Goal: Information Seeking & Learning: Learn about a topic

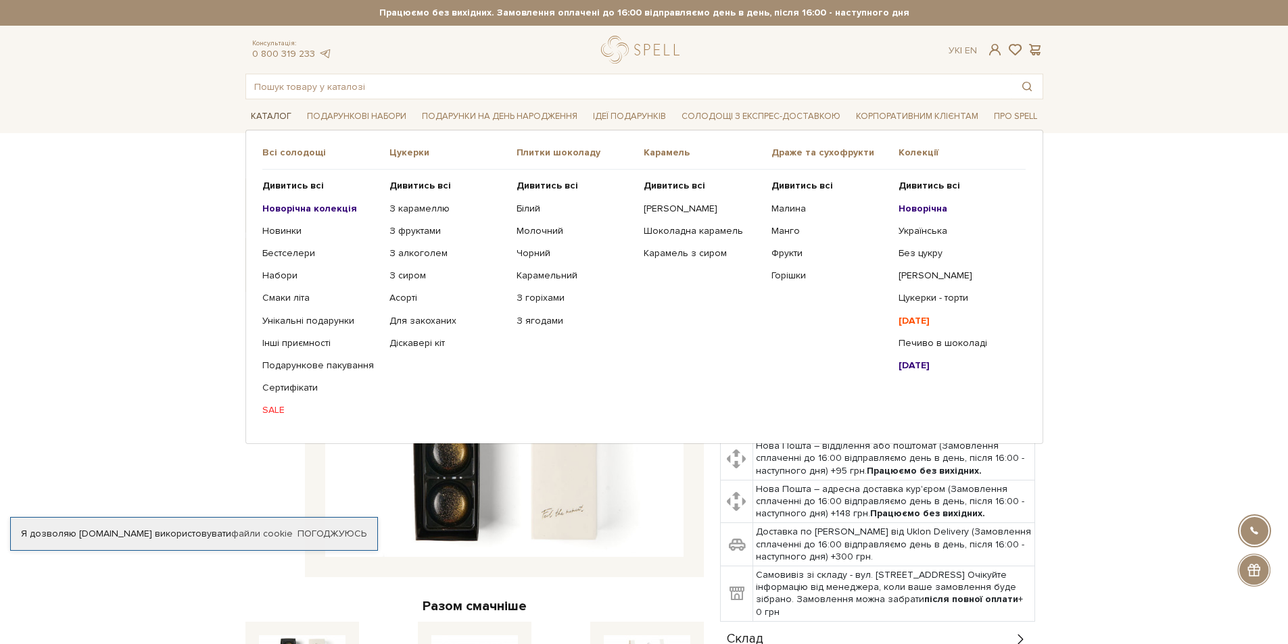
click at [278, 115] on link "Каталог" at bounding box center [270, 116] width 51 height 21
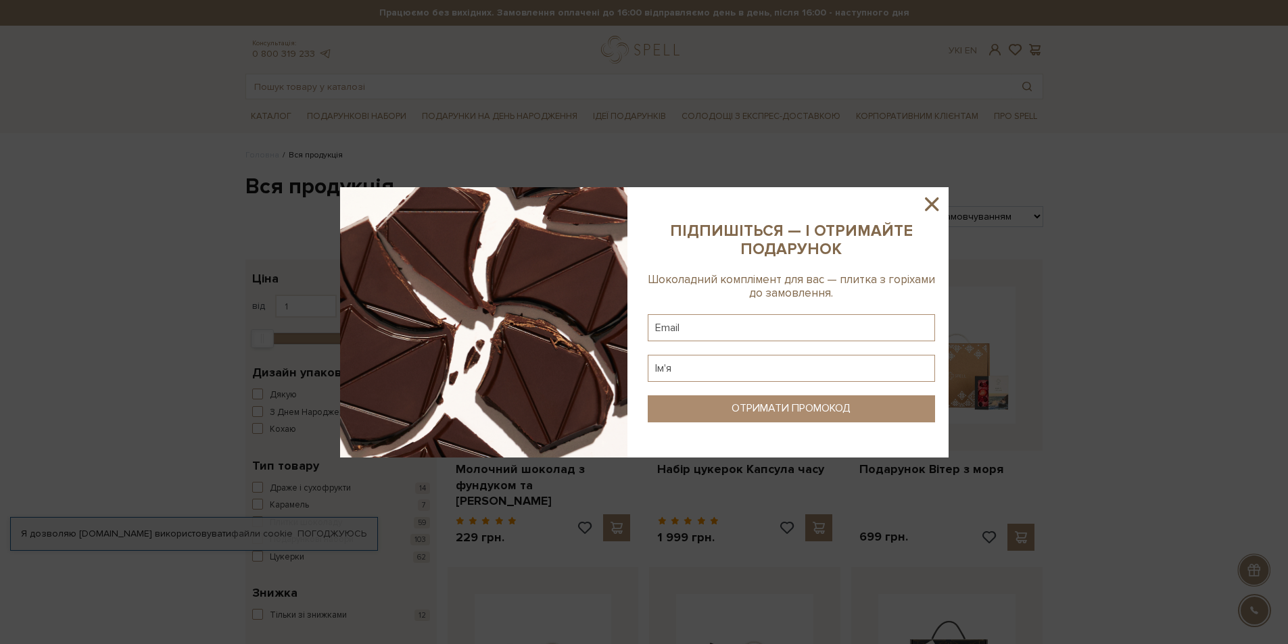
click at [932, 203] on icon at bounding box center [932, 204] width 14 height 14
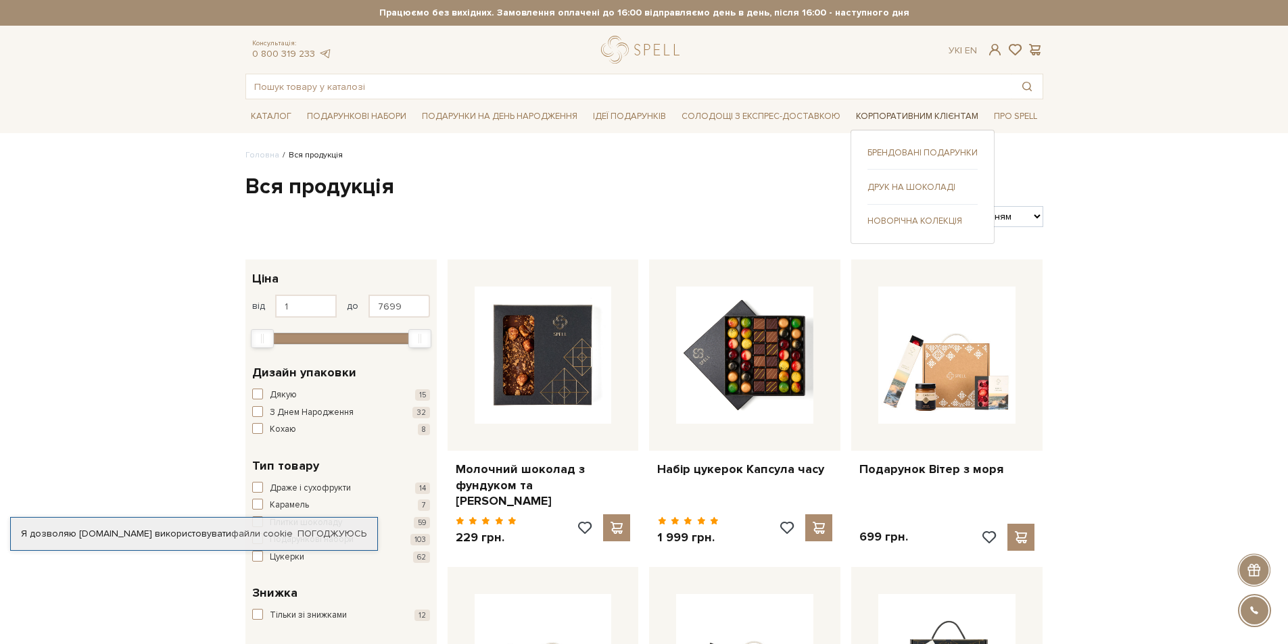
click at [951, 116] on link "Корпоративним клієнтам" at bounding box center [917, 116] width 133 height 21
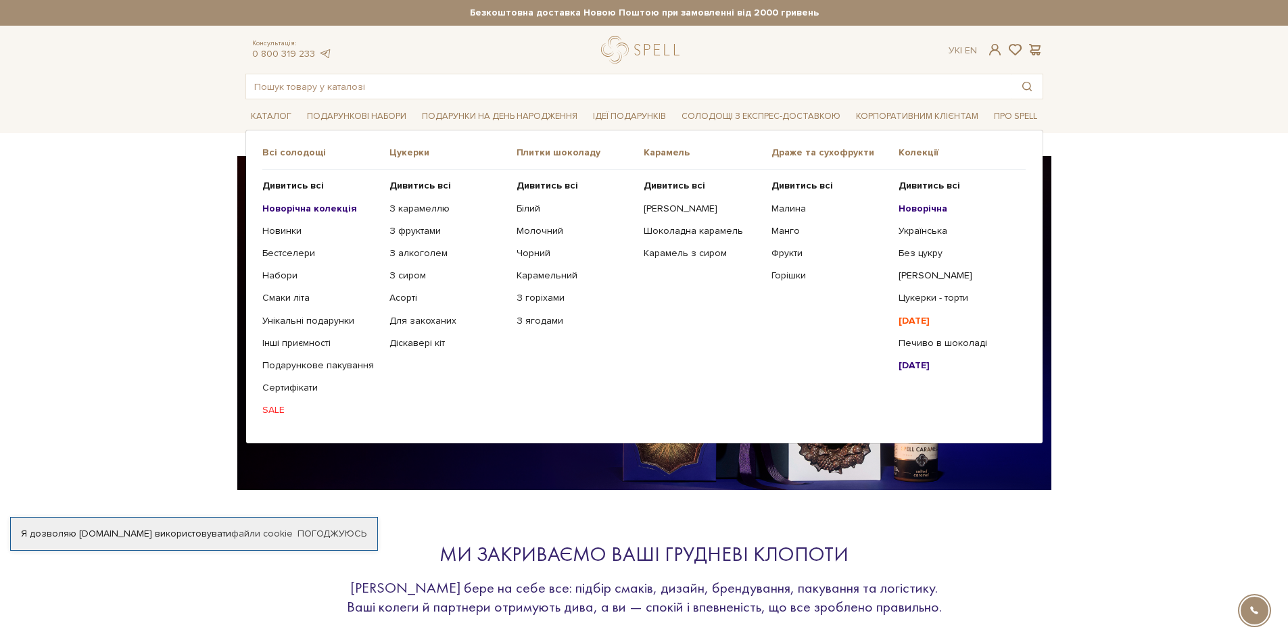
click at [300, 208] on b "Новорічна колекція" at bounding box center [309, 208] width 95 height 11
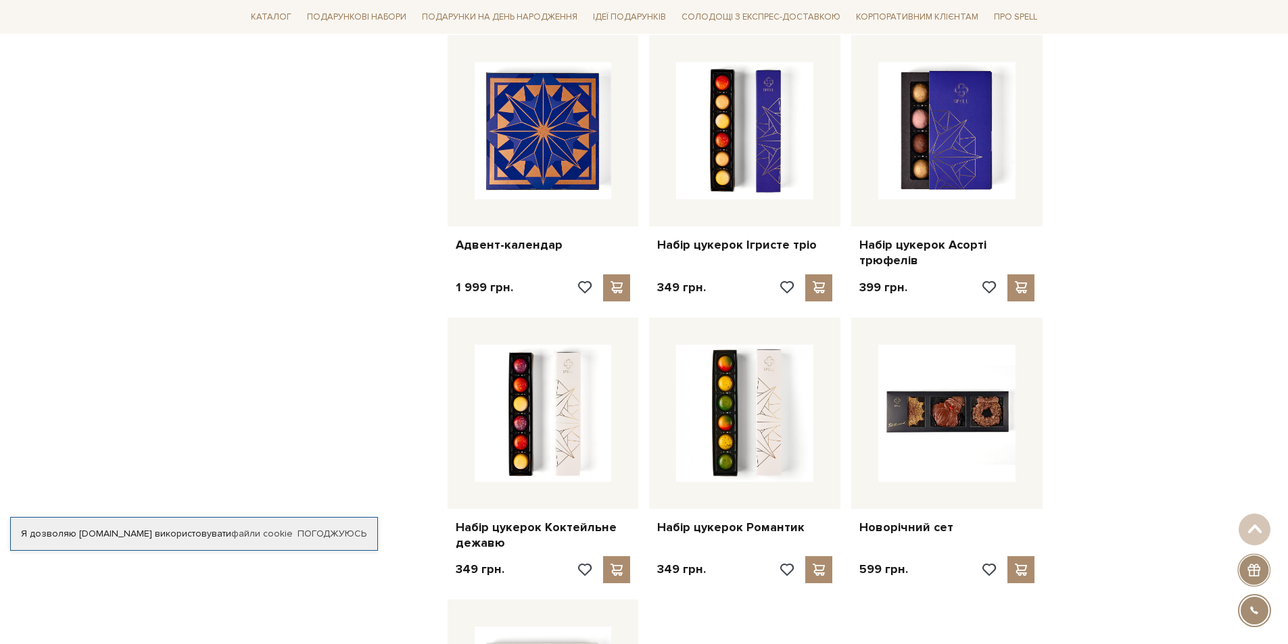
scroll to position [1217, 0]
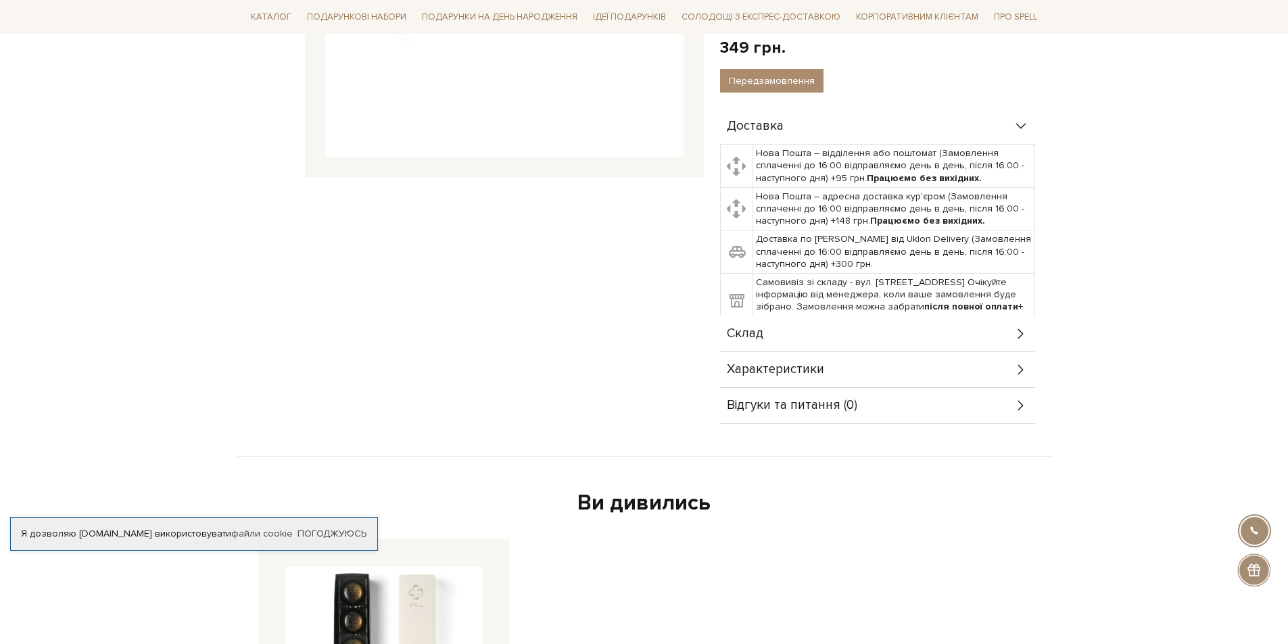
scroll to position [406, 0]
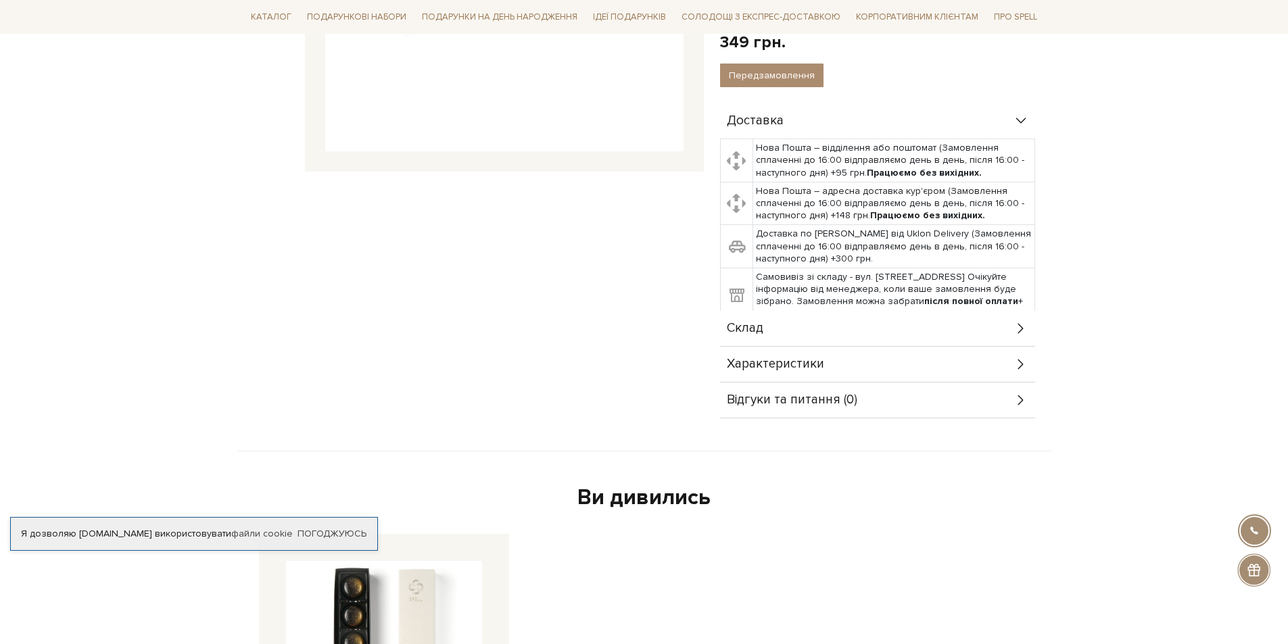
click at [1022, 327] on icon at bounding box center [1021, 328] width 15 height 15
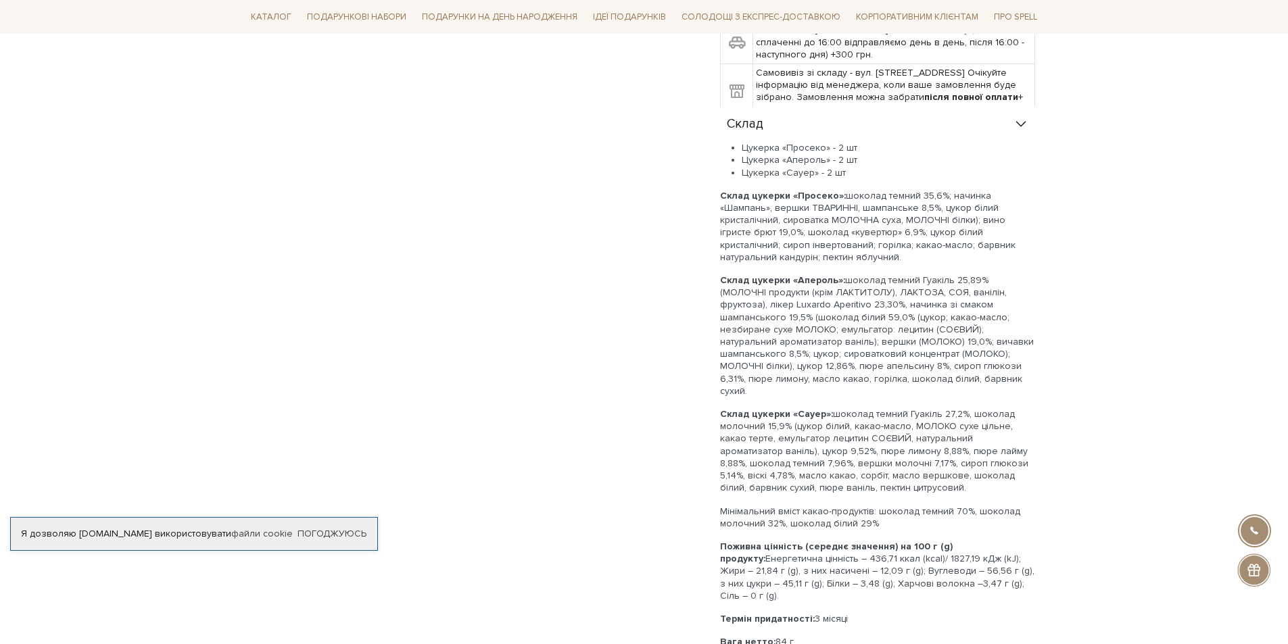
scroll to position [473, 0]
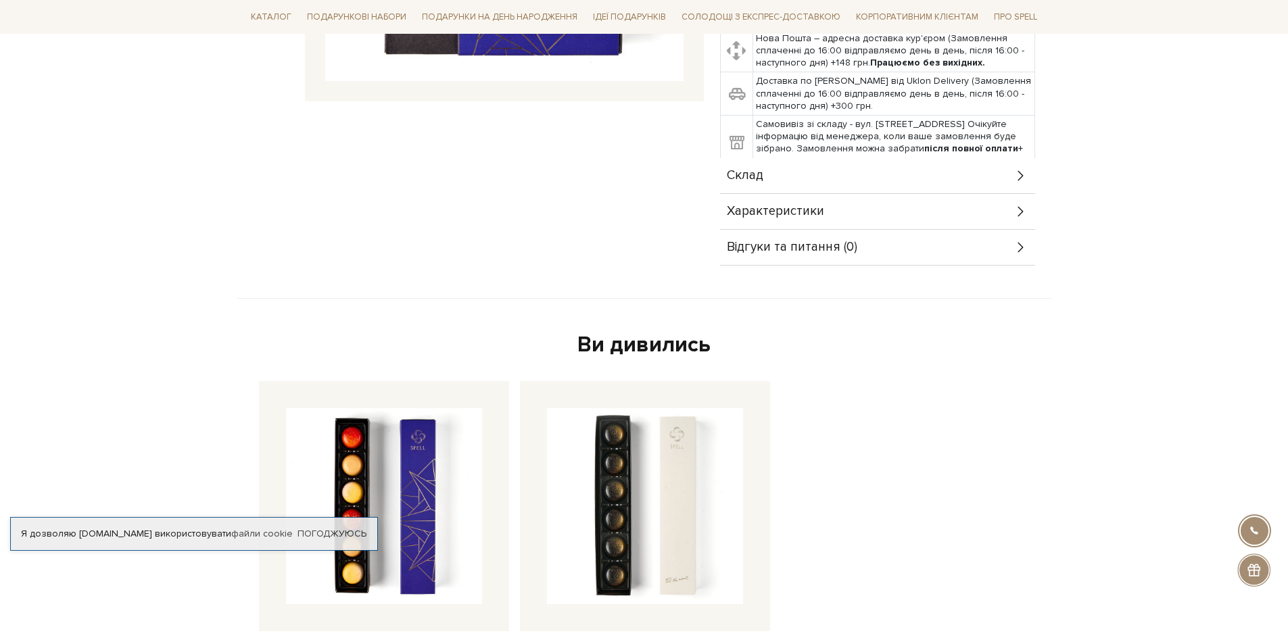
scroll to position [406, 0]
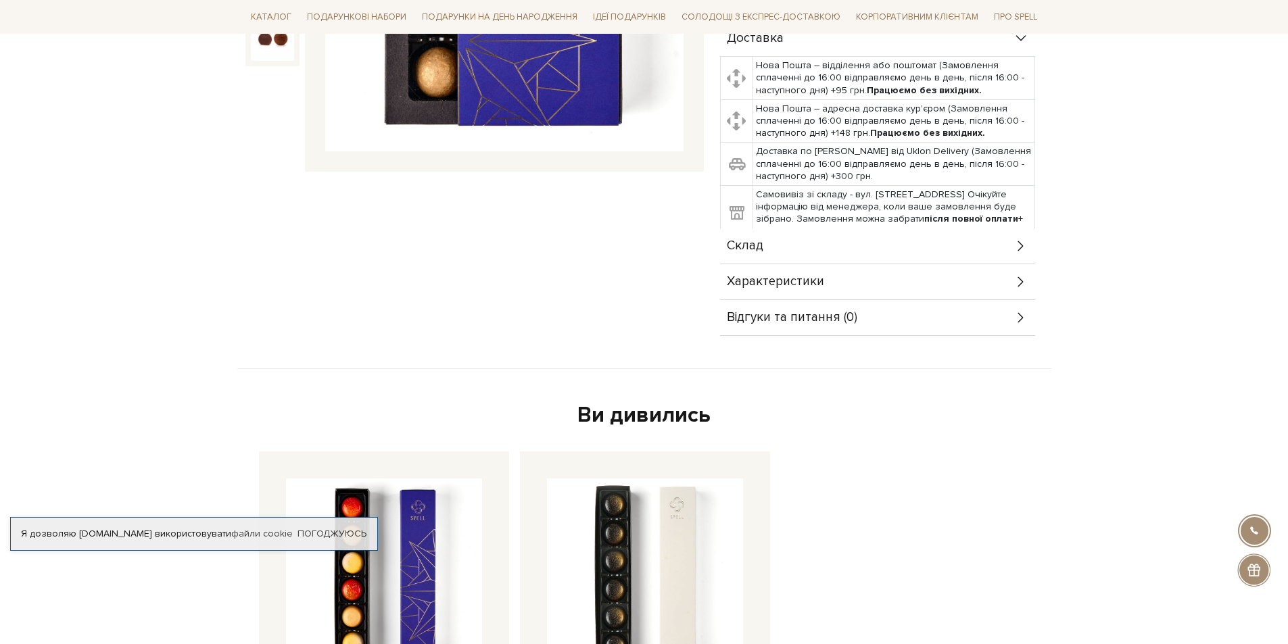
click at [1018, 243] on icon at bounding box center [1021, 246] width 15 height 15
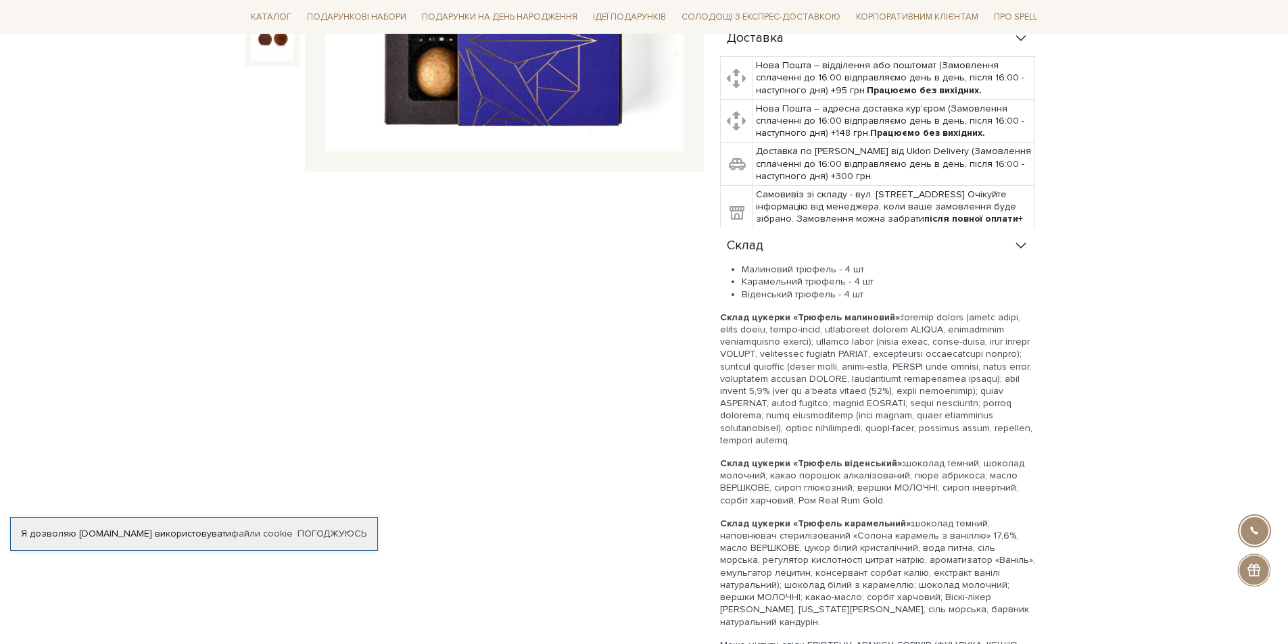
click at [1018, 243] on icon at bounding box center [1021, 246] width 15 height 15
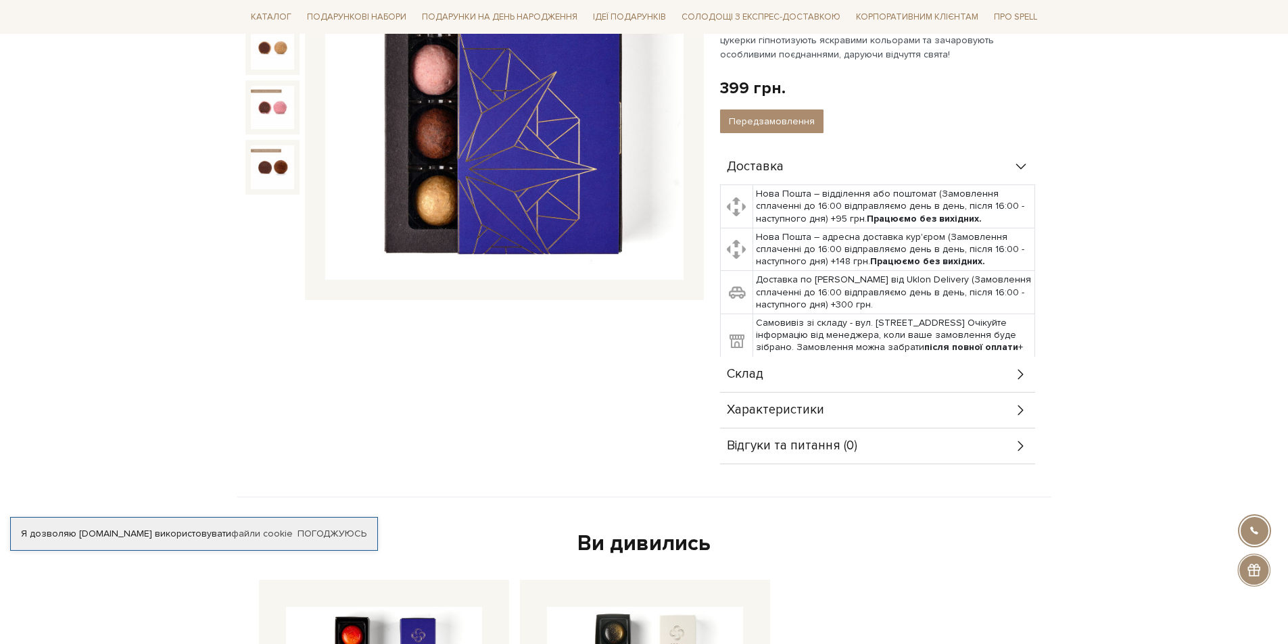
scroll to position [135, 0]
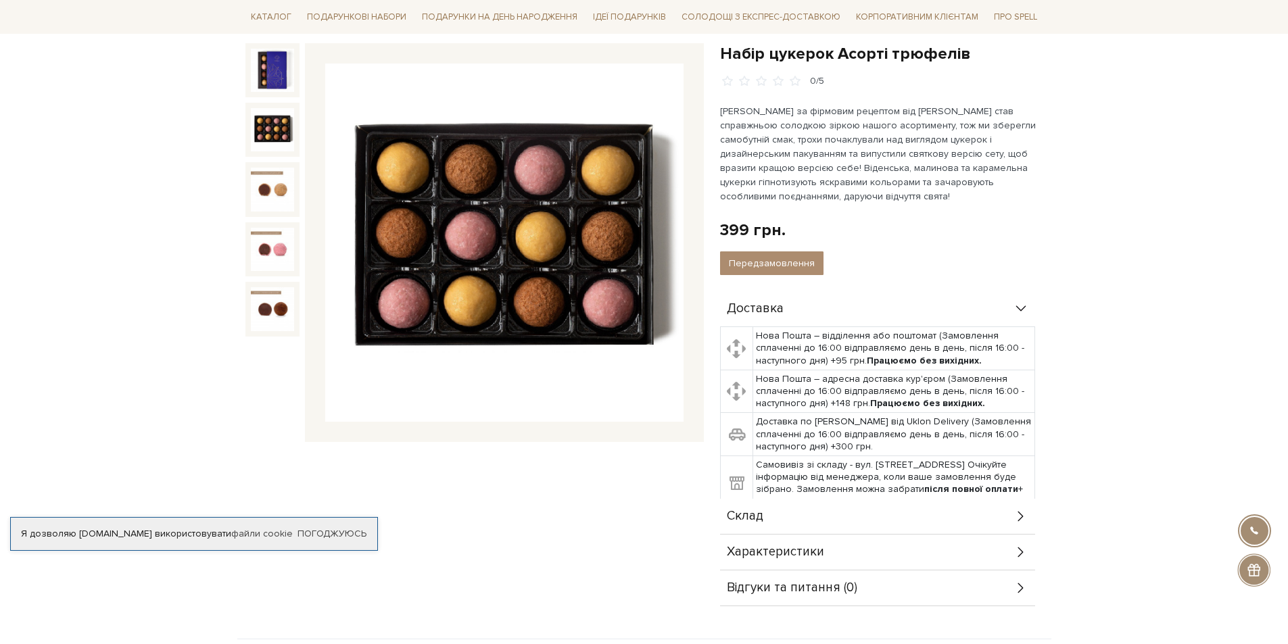
click at [283, 135] on img at bounding box center [272, 129] width 43 height 43
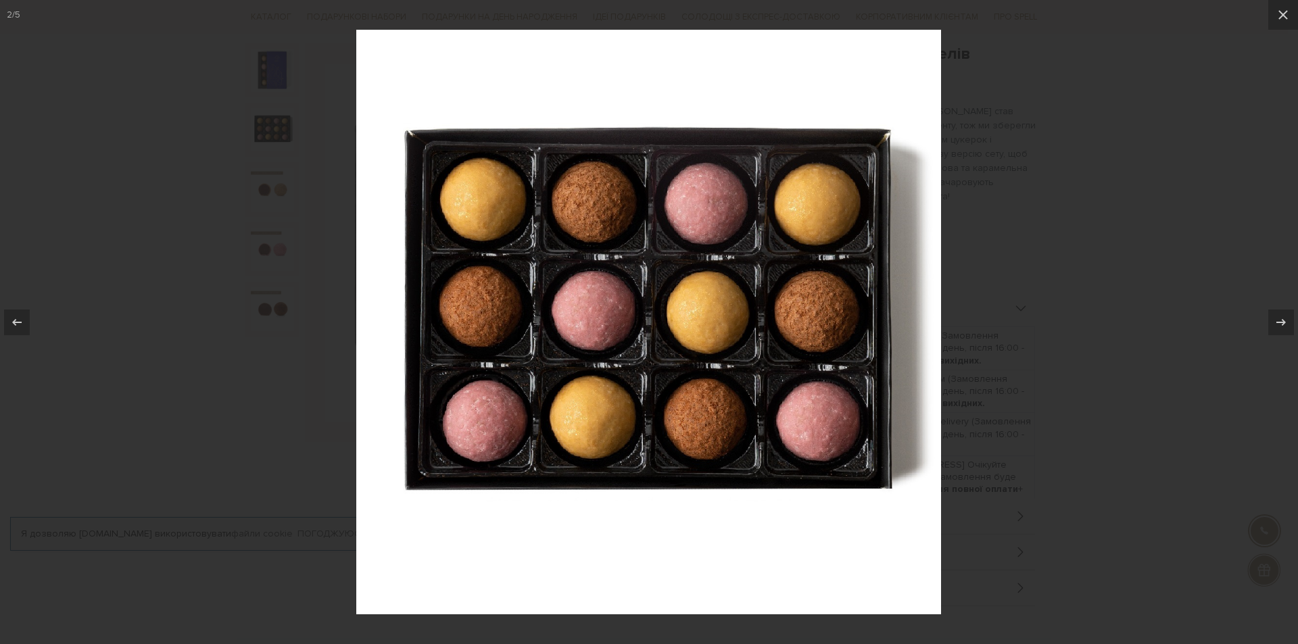
click at [1012, 174] on div at bounding box center [649, 322] width 1298 height 644
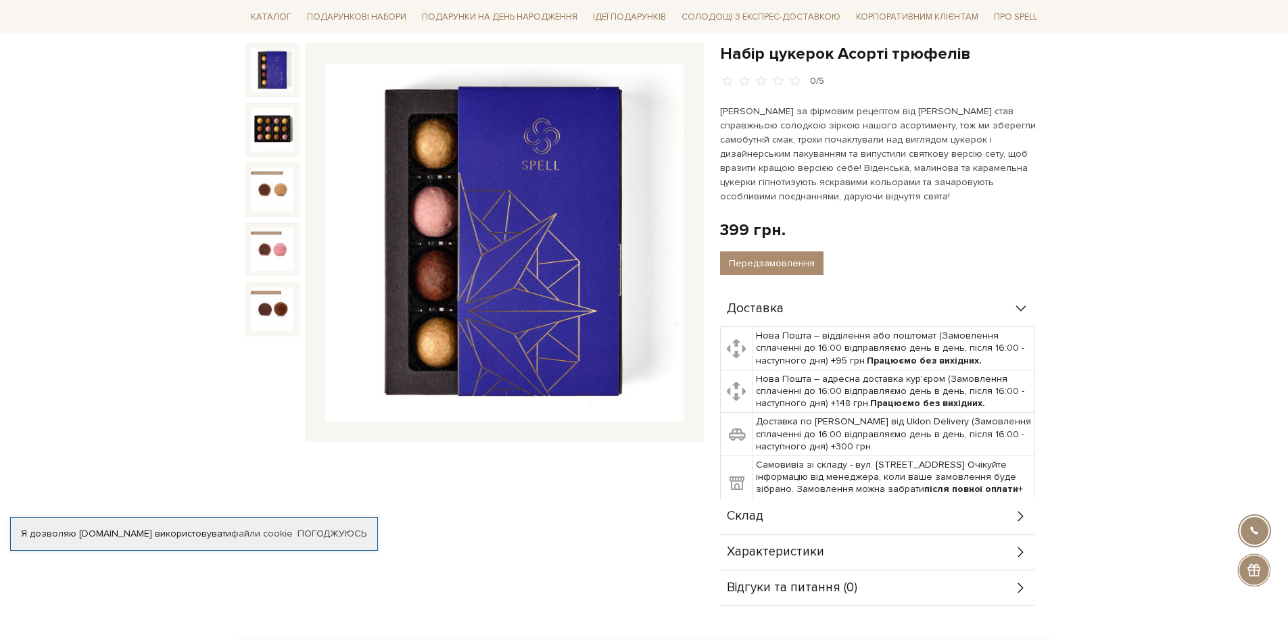
click at [263, 64] on img at bounding box center [272, 70] width 43 height 43
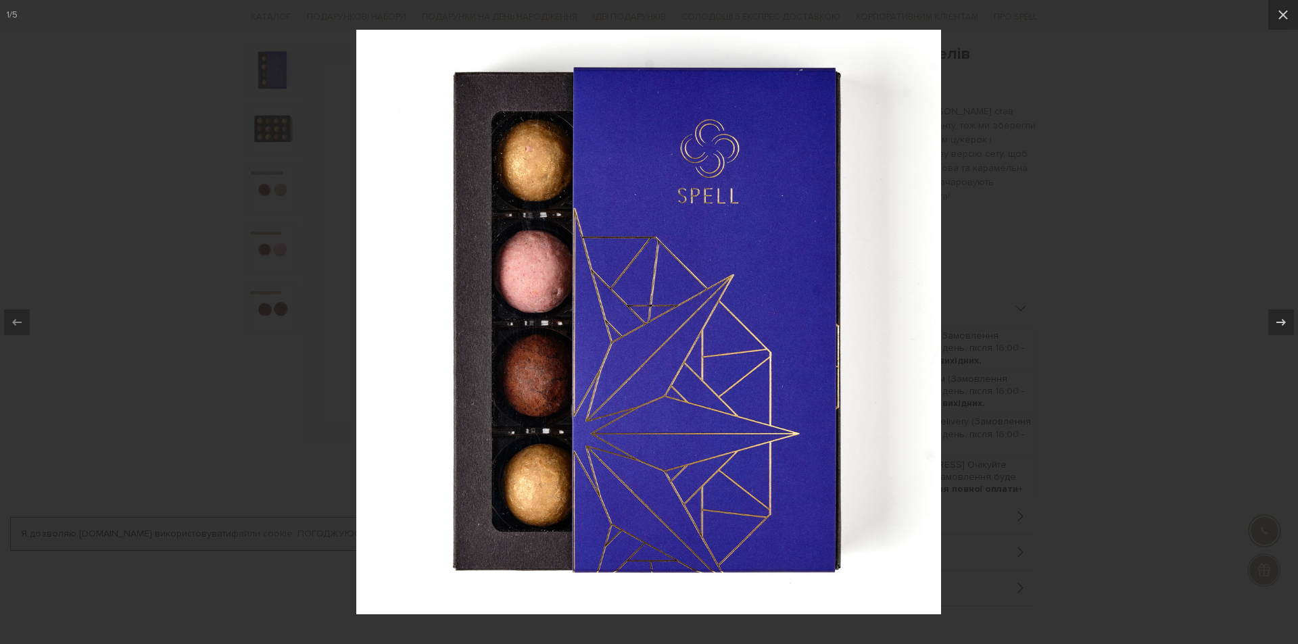
click at [1160, 262] on div at bounding box center [649, 322] width 1298 height 644
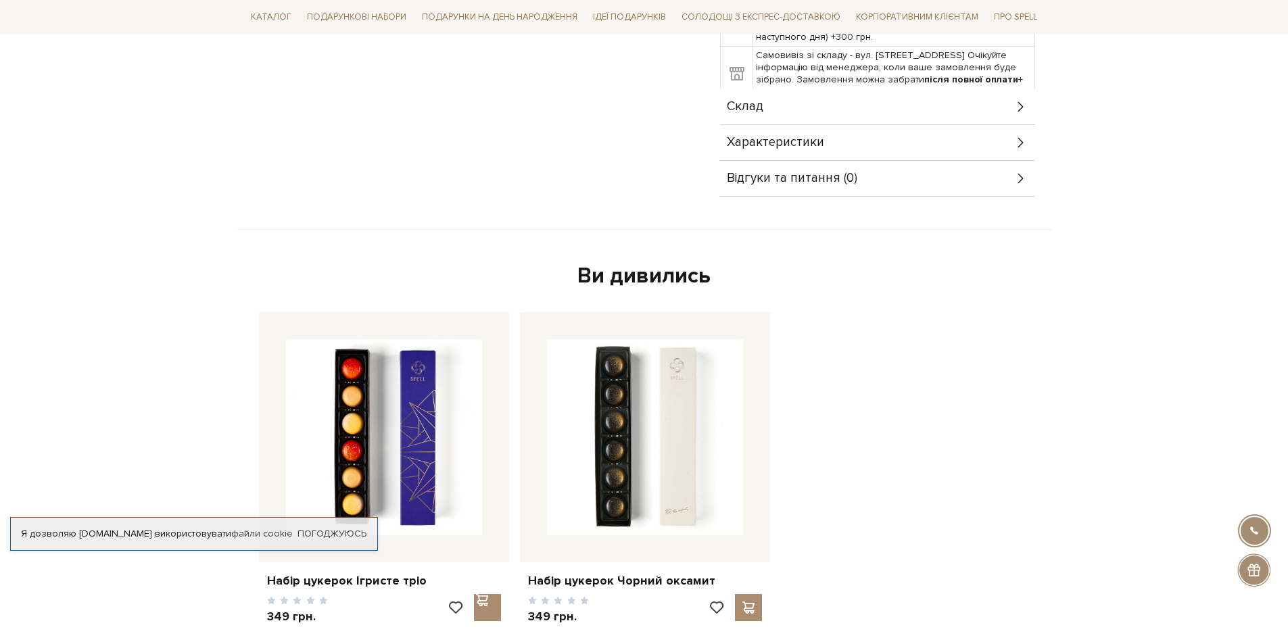
scroll to position [541, 0]
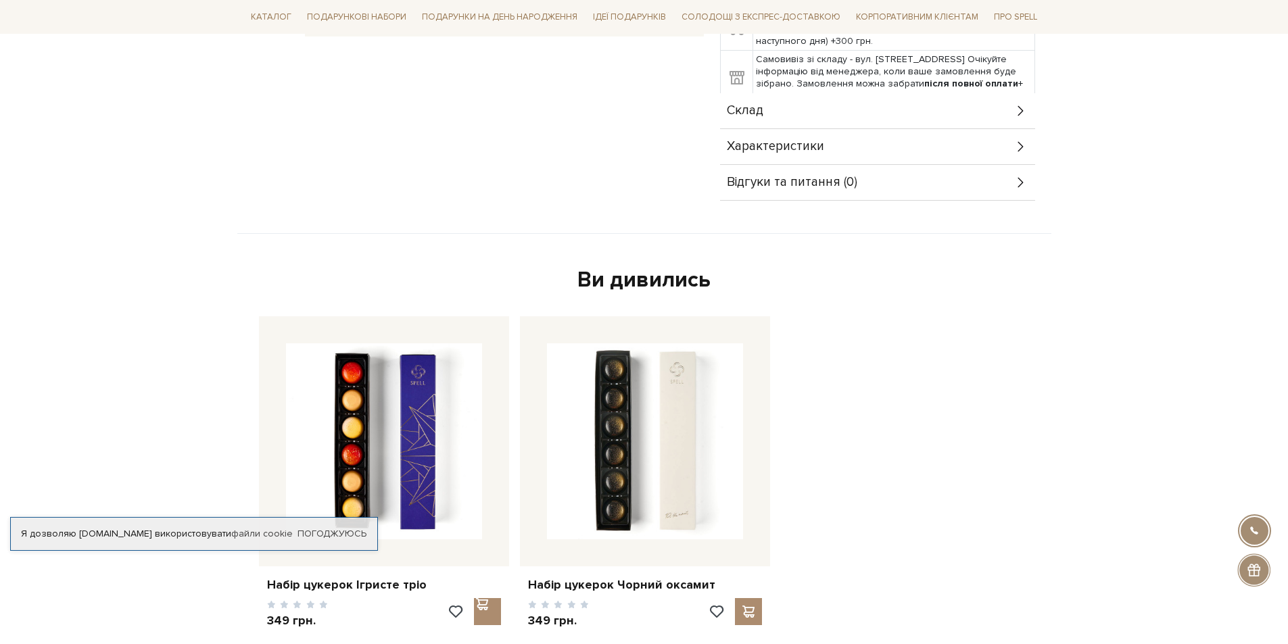
click at [1018, 117] on icon at bounding box center [1021, 110] width 15 height 15
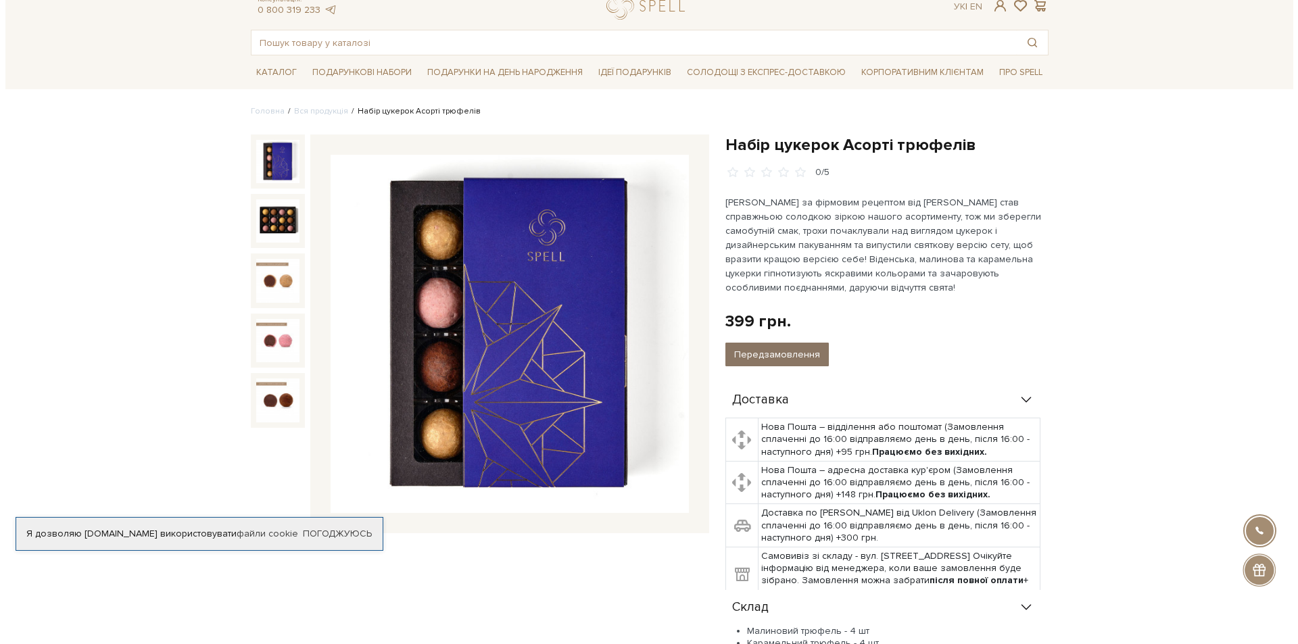
scroll to position [68, 0]
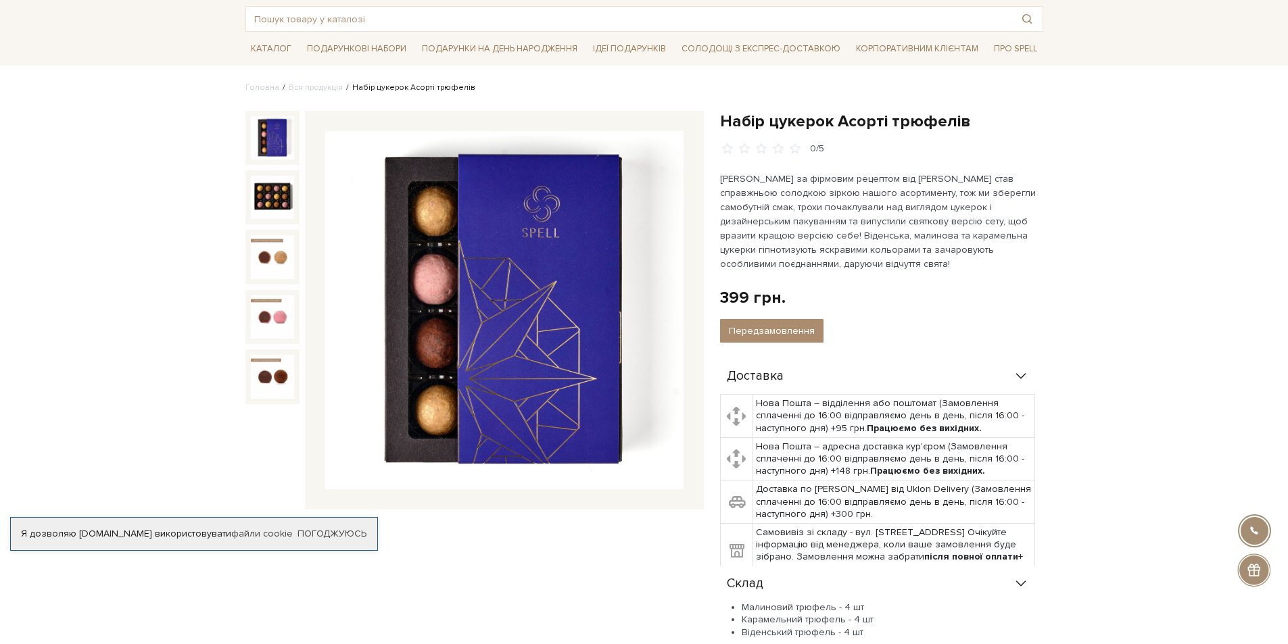
click at [277, 139] on img at bounding box center [272, 137] width 43 height 43
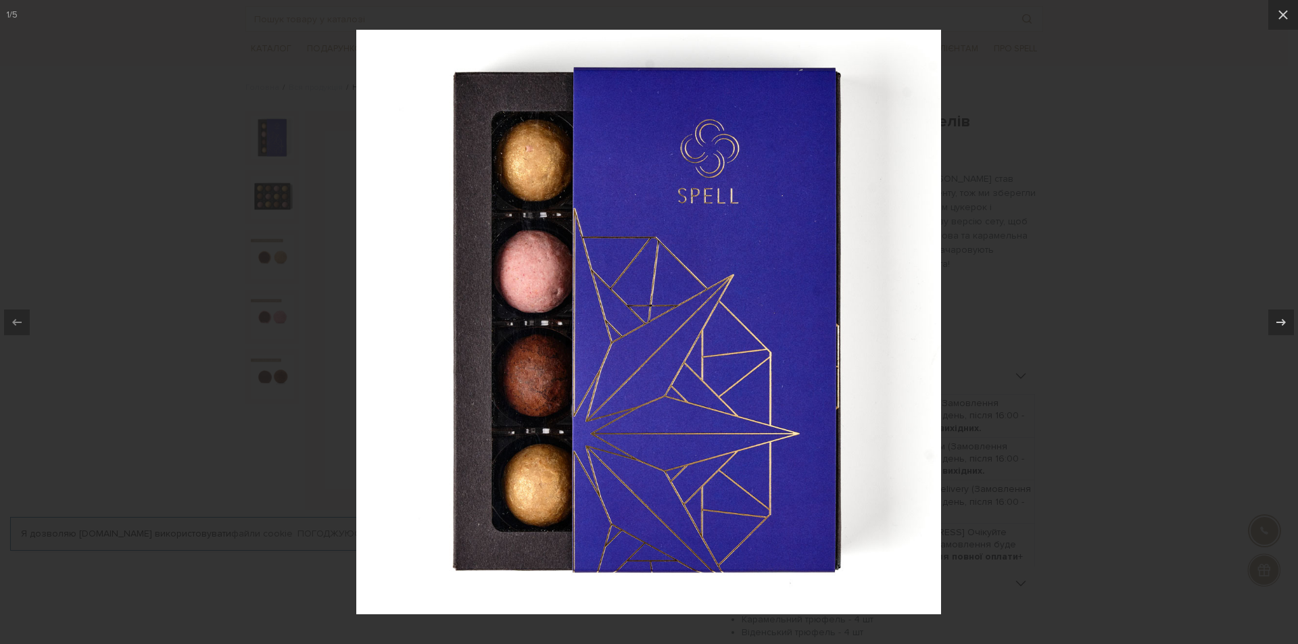
click at [1199, 356] on div at bounding box center [649, 322] width 1298 height 644
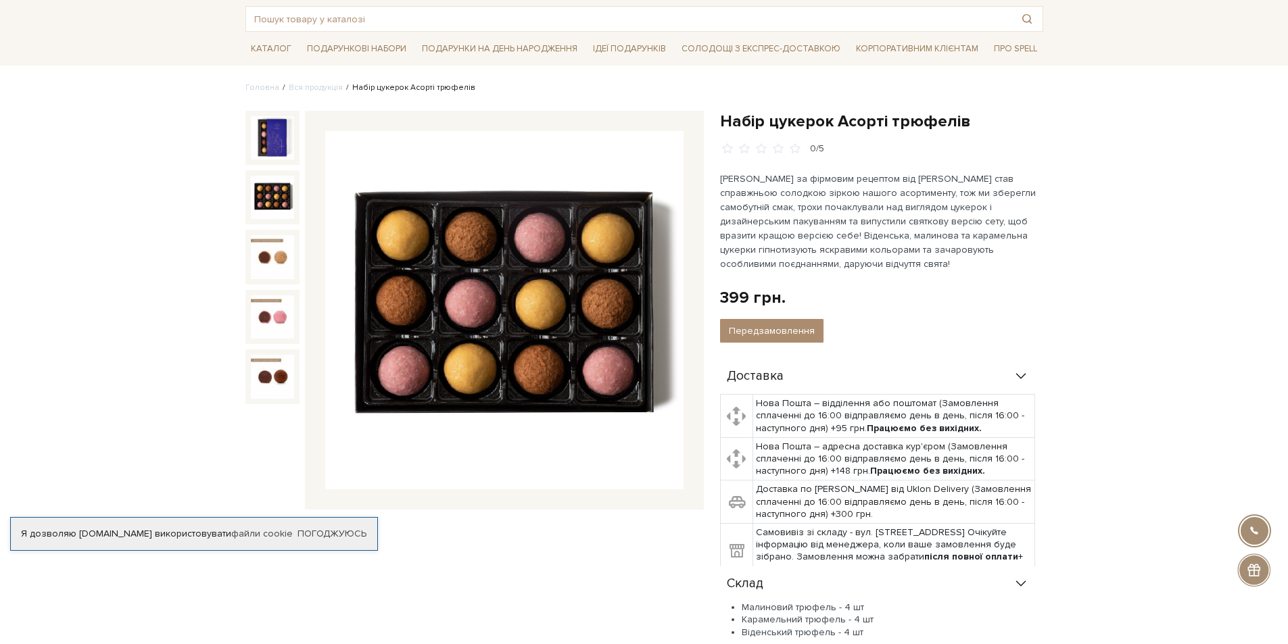
click at [275, 195] on img at bounding box center [272, 197] width 43 height 43
